Goal: Task Accomplishment & Management: Use online tool/utility

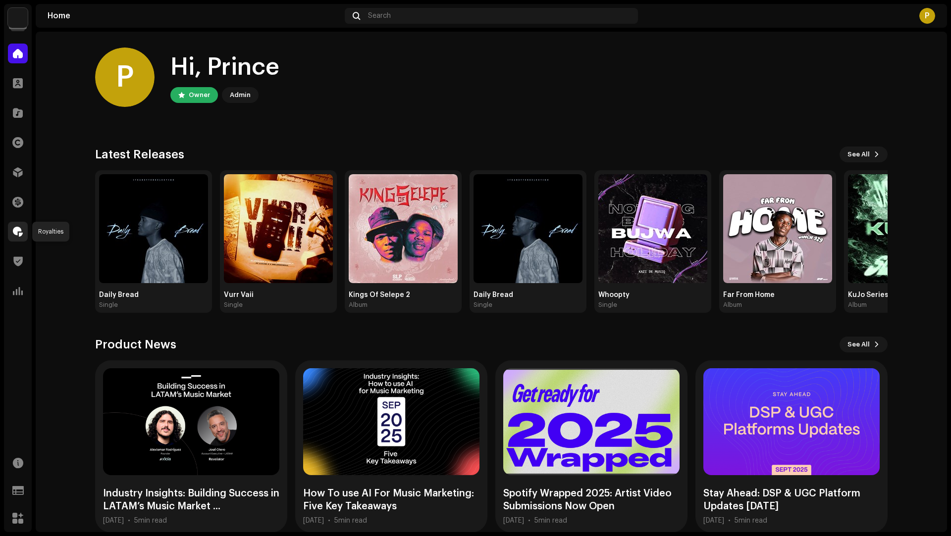
click at [13, 230] on span at bounding box center [18, 232] width 10 height 8
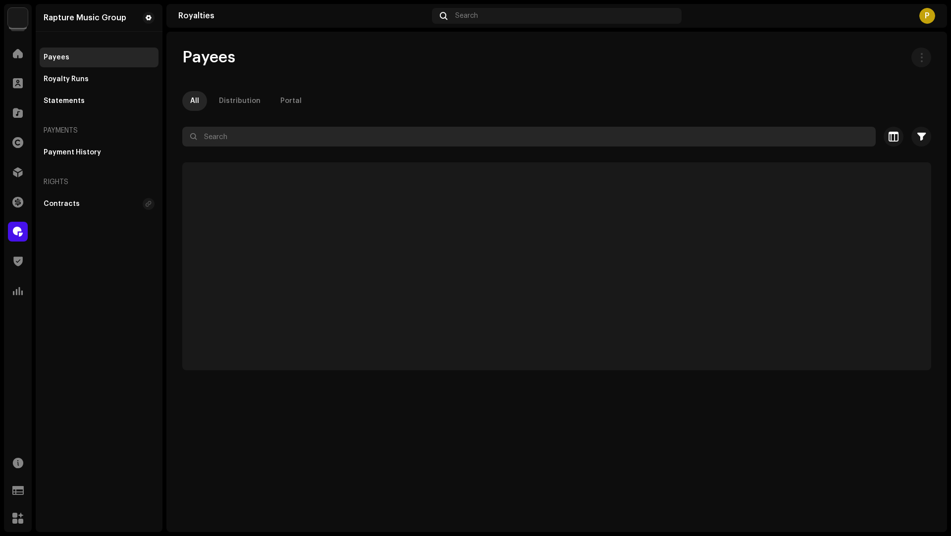
click at [244, 146] on input "text" at bounding box center [528, 137] width 693 height 20
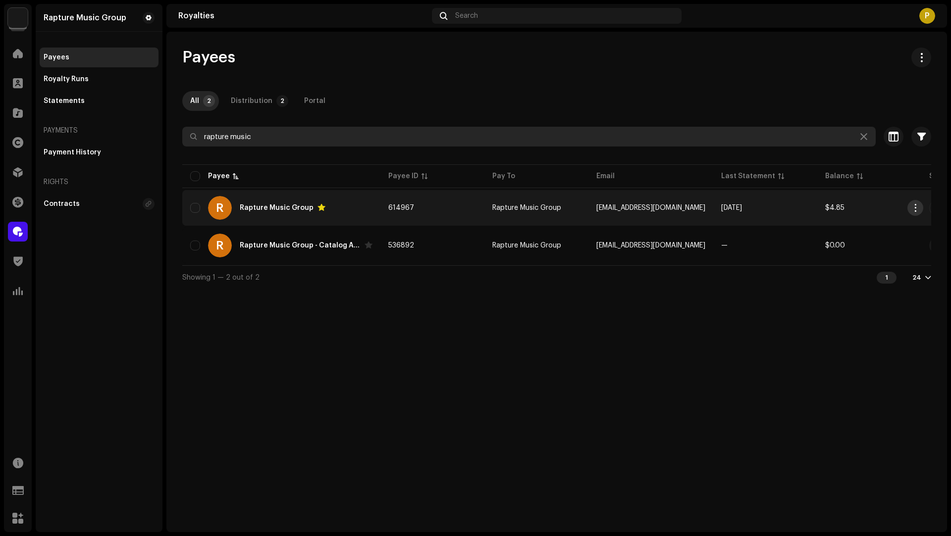
type input "rapture music"
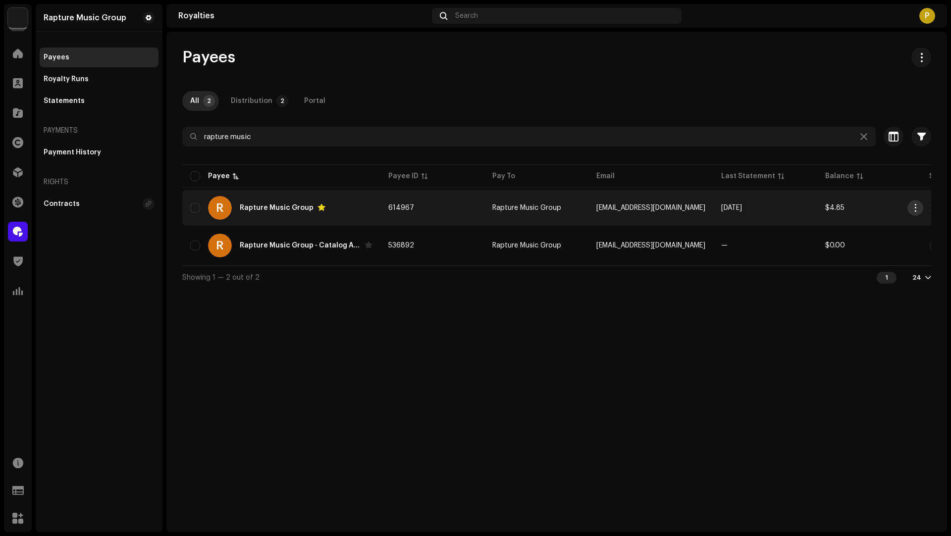
click at [913, 208] on span "button" at bounding box center [915, 208] width 7 height 8
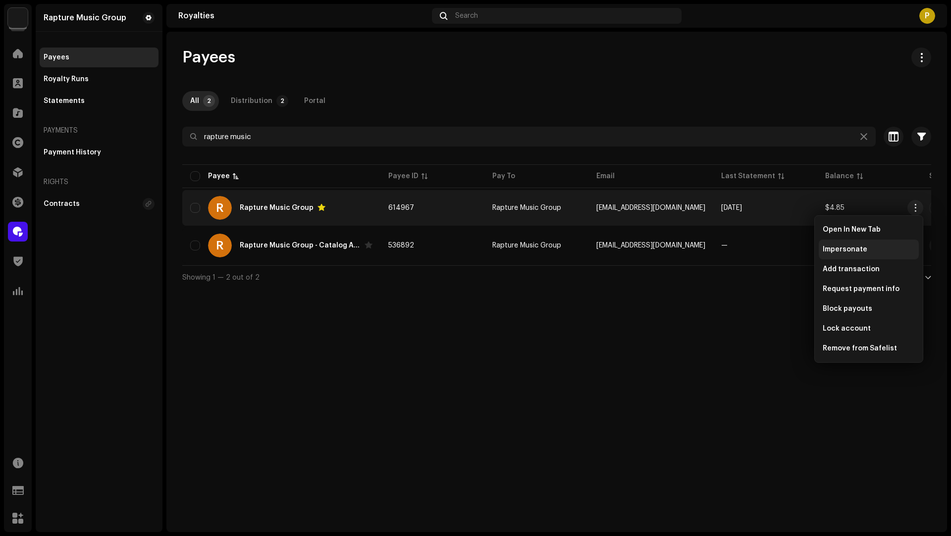
click at [845, 245] on div "Impersonate" at bounding box center [869, 250] width 100 height 20
